Goal: Information Seeking & Learning: Learn about a topic

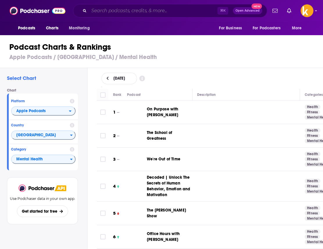
click at [188, 10] on input "Search podcasts, credits, & more..." at bounding box center [153, 10] width 128 height 9
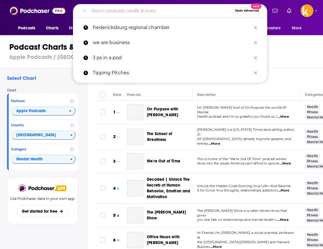
click at [128, 7] on input "Search podcasts, credits, & more..." at bounding box center [160, 10] width 143 height 9
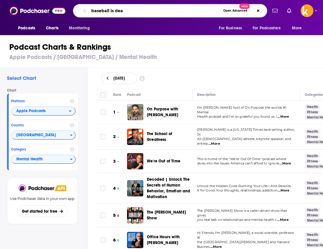
type input "baseball is dead"
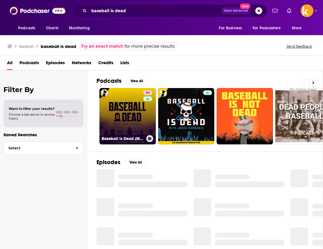
click at [111, 112] on link "66 Baseball is Dead (MLB Podcast)" at bounding box center [127, 116] width 56 height 56
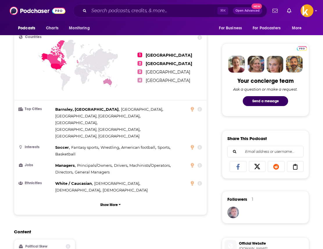
scroll to position [276, 0]
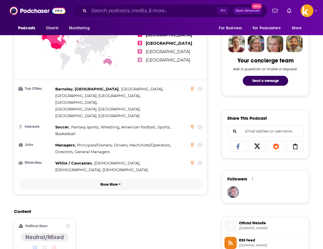
click at [109, 182] on p "Show More" at bounding box center [108, 184] width 17 height 4
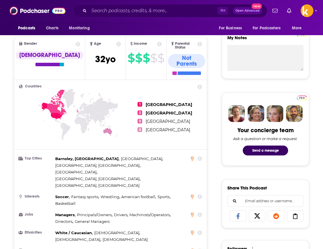
scroll to position [200, 0]
